Goal: Task Accomplishment & Management: Use online tool/utility

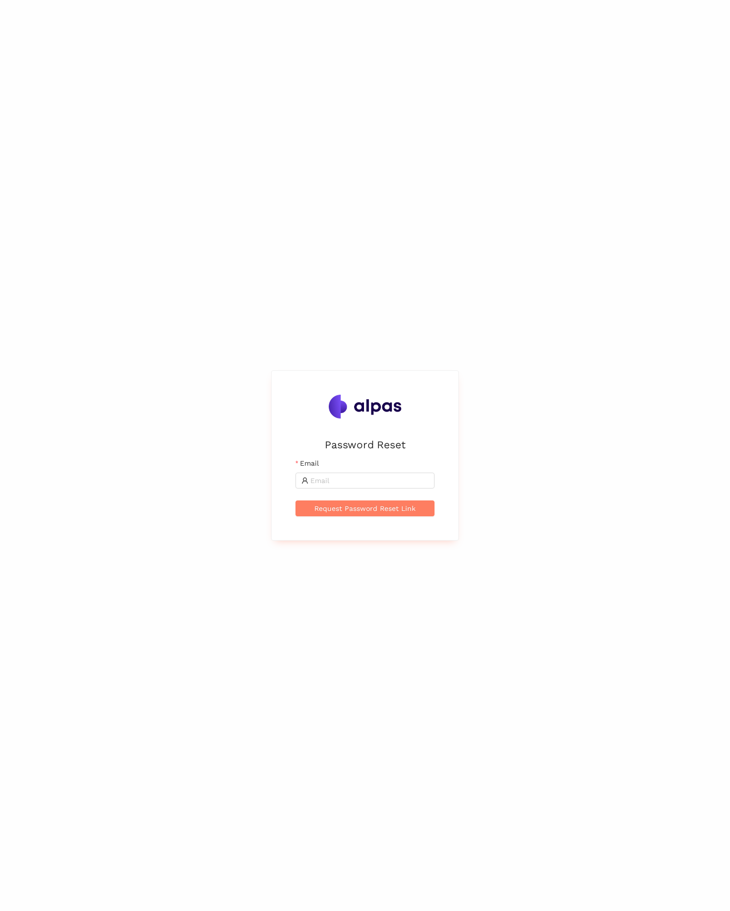
click at [217, 360] on div "Password Reset Email Request Password Reset Link" at bounding box center [365, 455] width 730 height 911
click at [229, 530] on div "Password Reset Email Request Password Reset Link" at bounding box center [365, 455] width 730 height 911
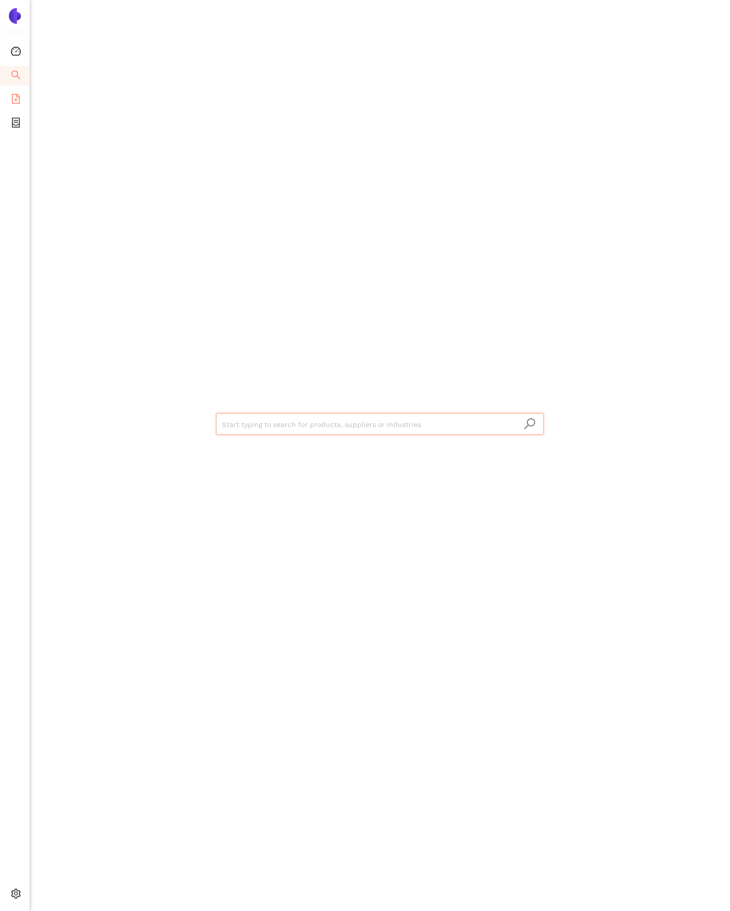
click at [12, 99] on icon "file-add" at bounding box center [16, 99] width 10 height 10
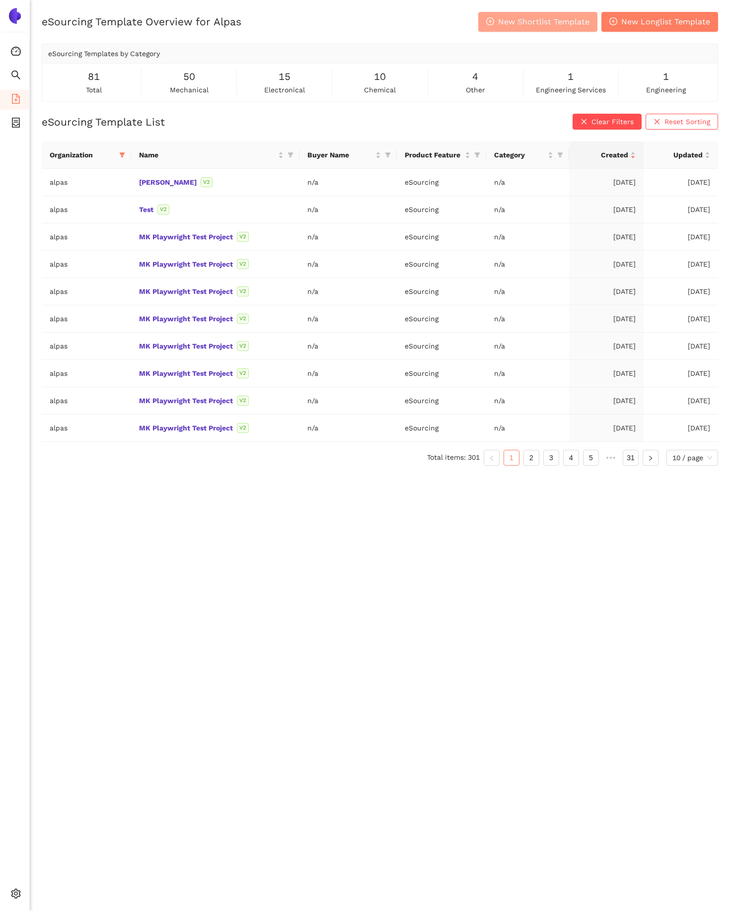
click at [532, 20] on span "New Shortlist Template" at bounding box center [543, 21] width 91 height 12
click at [404, 25] on div "eSourcing Template Overview for Alpas New Shortlist Template New Longlist Templ…" at bounding box center [380, 22] width 677 height 20
click at [594, 120] on span "Clear Filters" at bounding box center [613, 121] width 42 height 11
click at [505, 112] on div "eSourcing Template Overview for Alpas New Shortlist Template New Longlist Templ…" at bounding box center [380, 467] width 700 height 911
click at [713, 120] on button "Reset Sorting" at bounding box center [682, 122] width 73 height 16
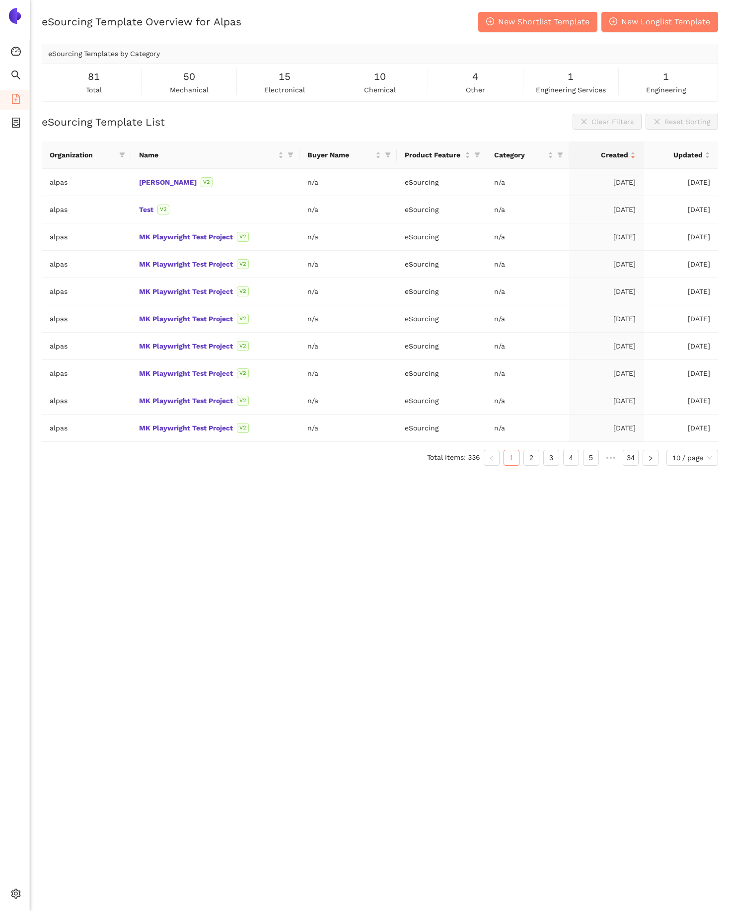
click at [508, 116] on div "eSourcing Template List Clear Filters Reset Sorting" at bounding box center [380, 122] width 677 height 16
click at [526, 151] on span "Category" at bounding box center [520, 155] width 52 height 11
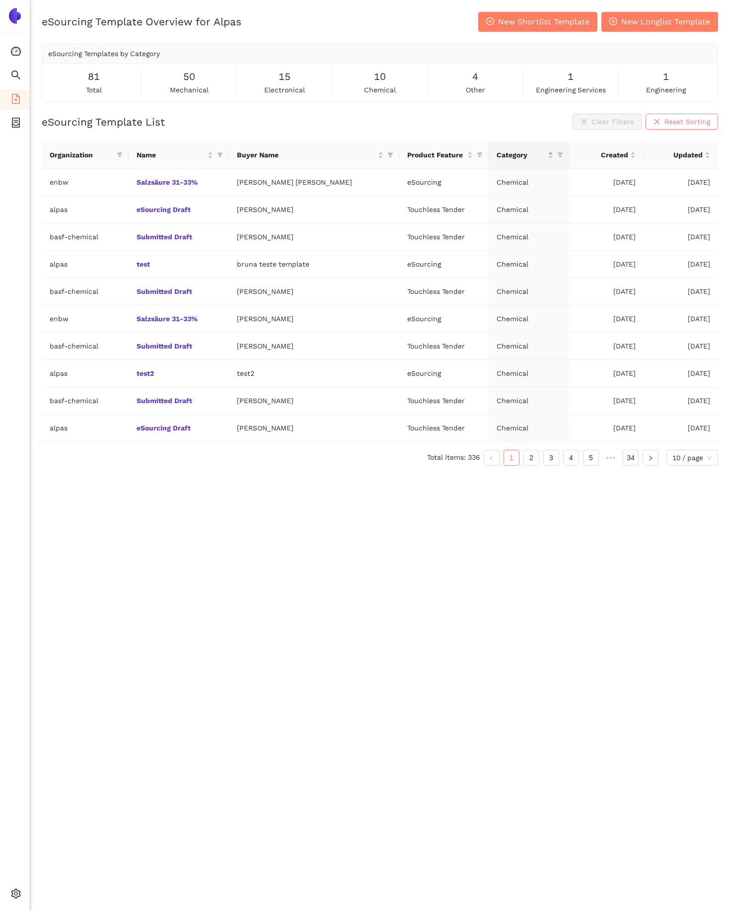
click at [659, 120] on icon "close" at bounding box center [657, 121] width 5 height 5
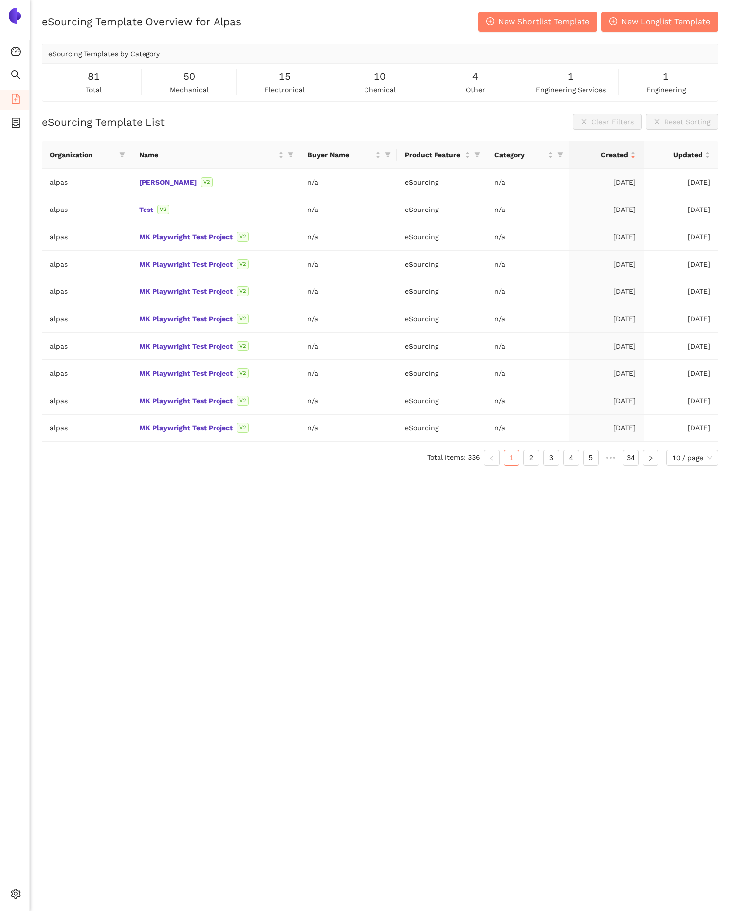
click at [465, 123] on div "eSourcing Template List Clear Filters Reset Sorting" at bounding box center [380, 122] width 677 height 16
click at [14, 125] on icon "container" at bounding box center [16, 123] width 10 height 10
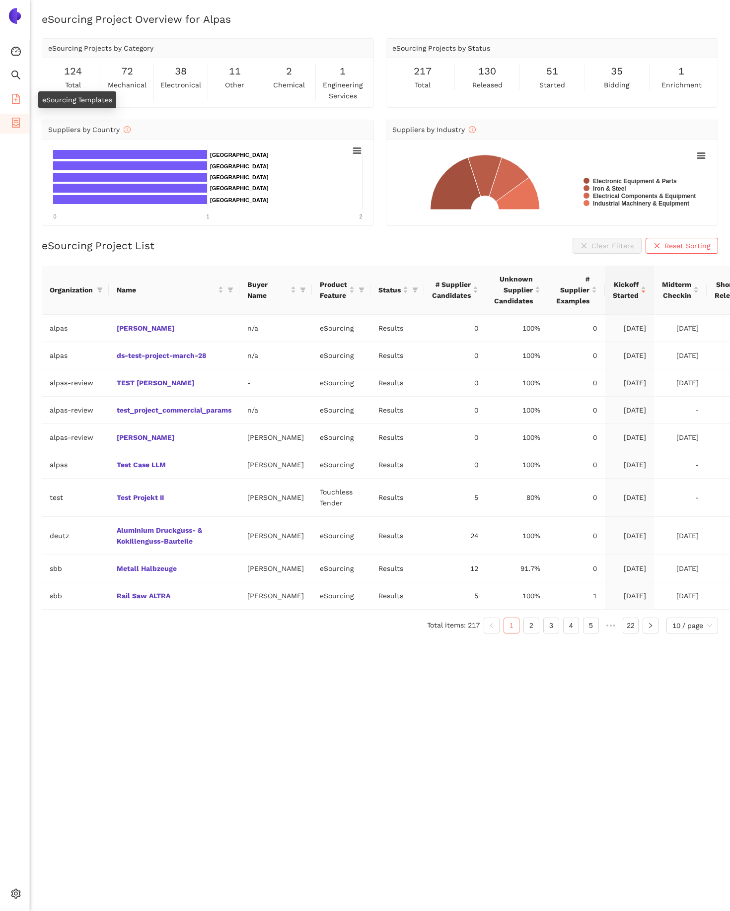
click at [18, 100] on icon "file-add" at bounding box center [16, 99] width 10 height 10
